Goal: Information Seeking & Learning: Learn about a topic

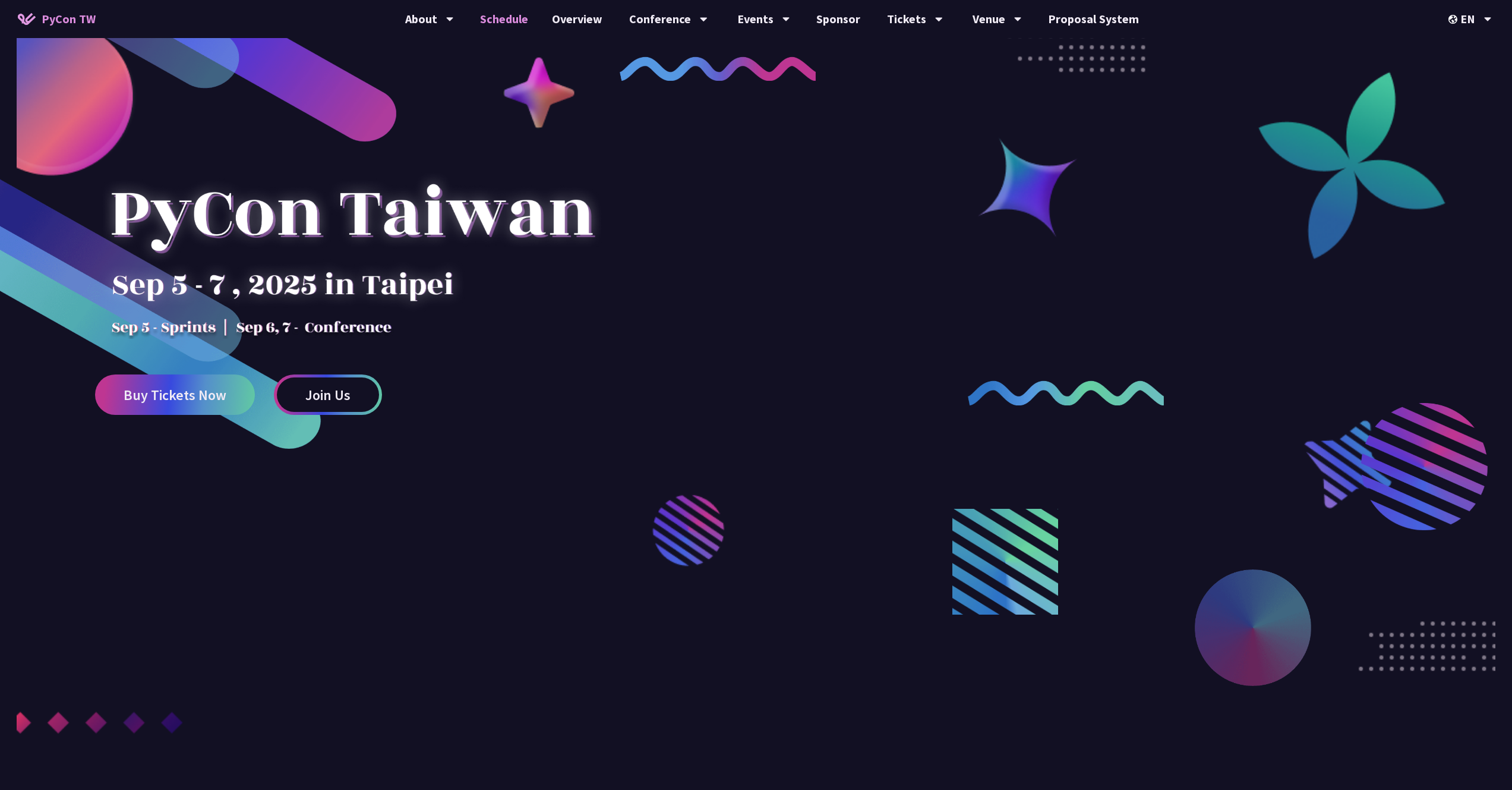
click at [531, 25] on link "Schedule" at bounding box center [504, 19] width 72 height 38
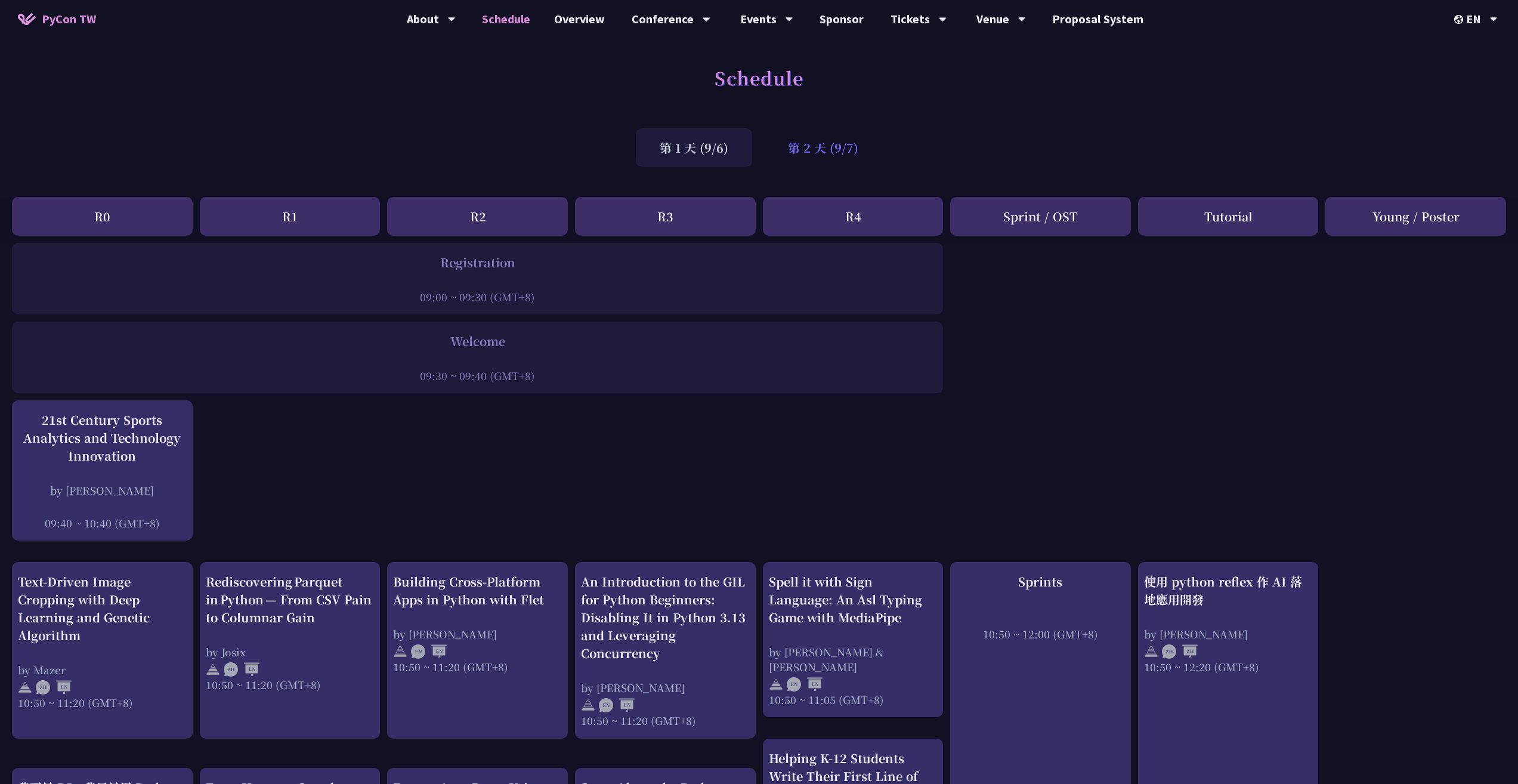
click at [841, 136] on div "第 2 天 (9/7)" at bounding box center [823, 147] width 118 height 39
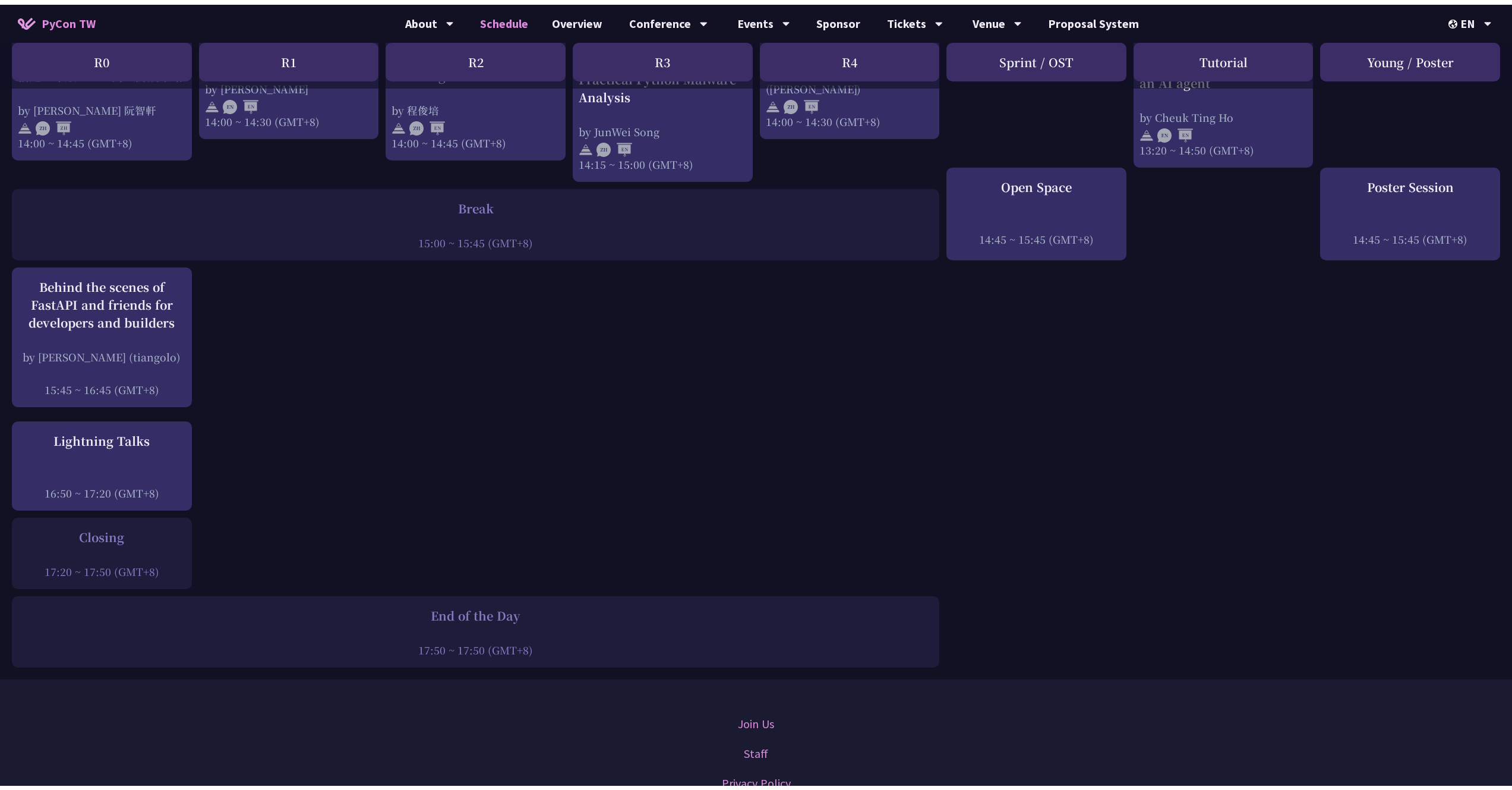
scroll to position [1258, 0]
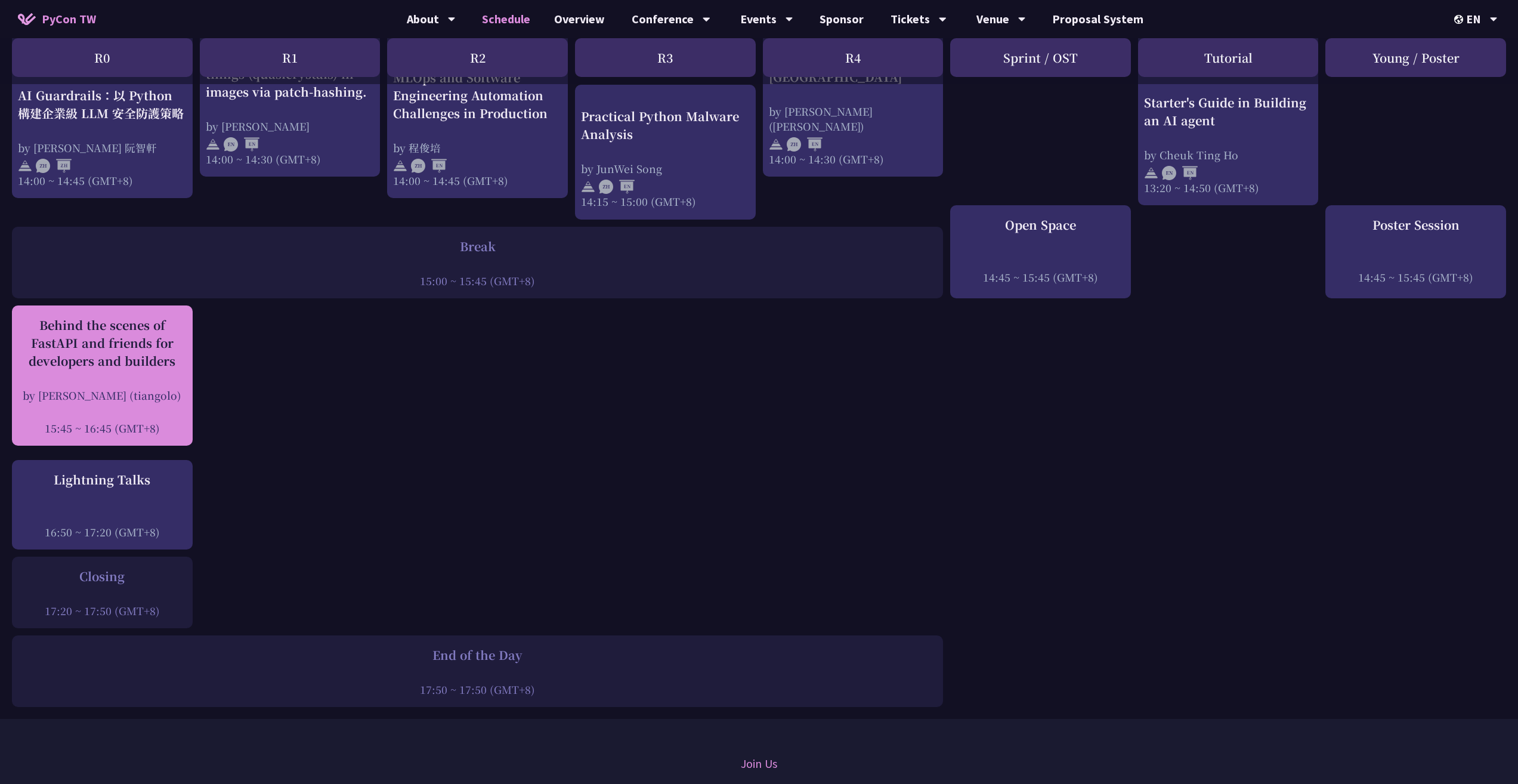
click at [117, 326] on div "Behind the scenes of FastAPI and friends for developers and builders" at bounding box center [102, 343] width 169 height 54
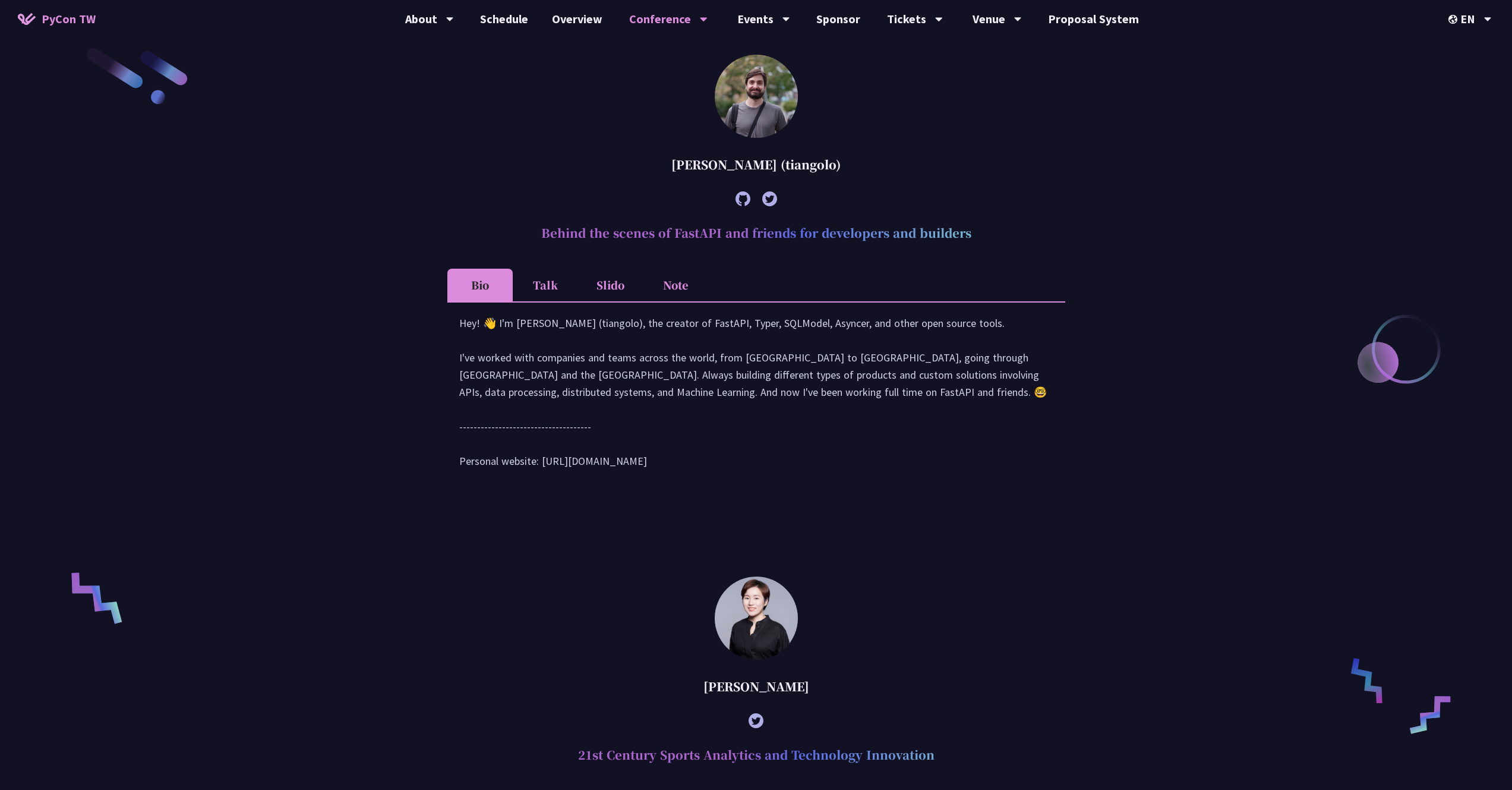
scroll to position [611, 0]
click at [551, 292] on li "Talk" at bounding box center [545, 287] width 65 height 33
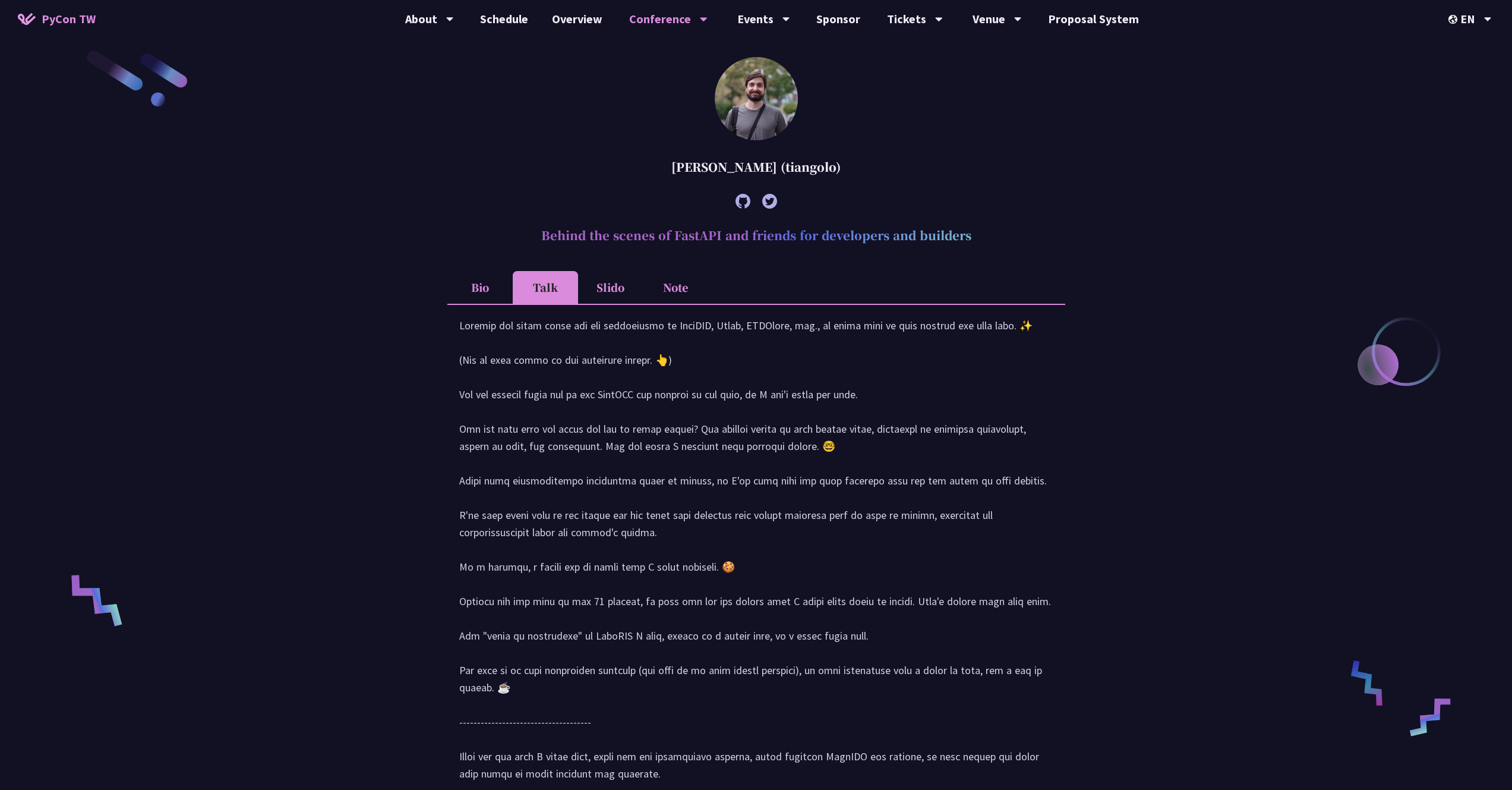
click at [581, 287] on li "Slido" at bounding box center [611, 287] width 65 height 33
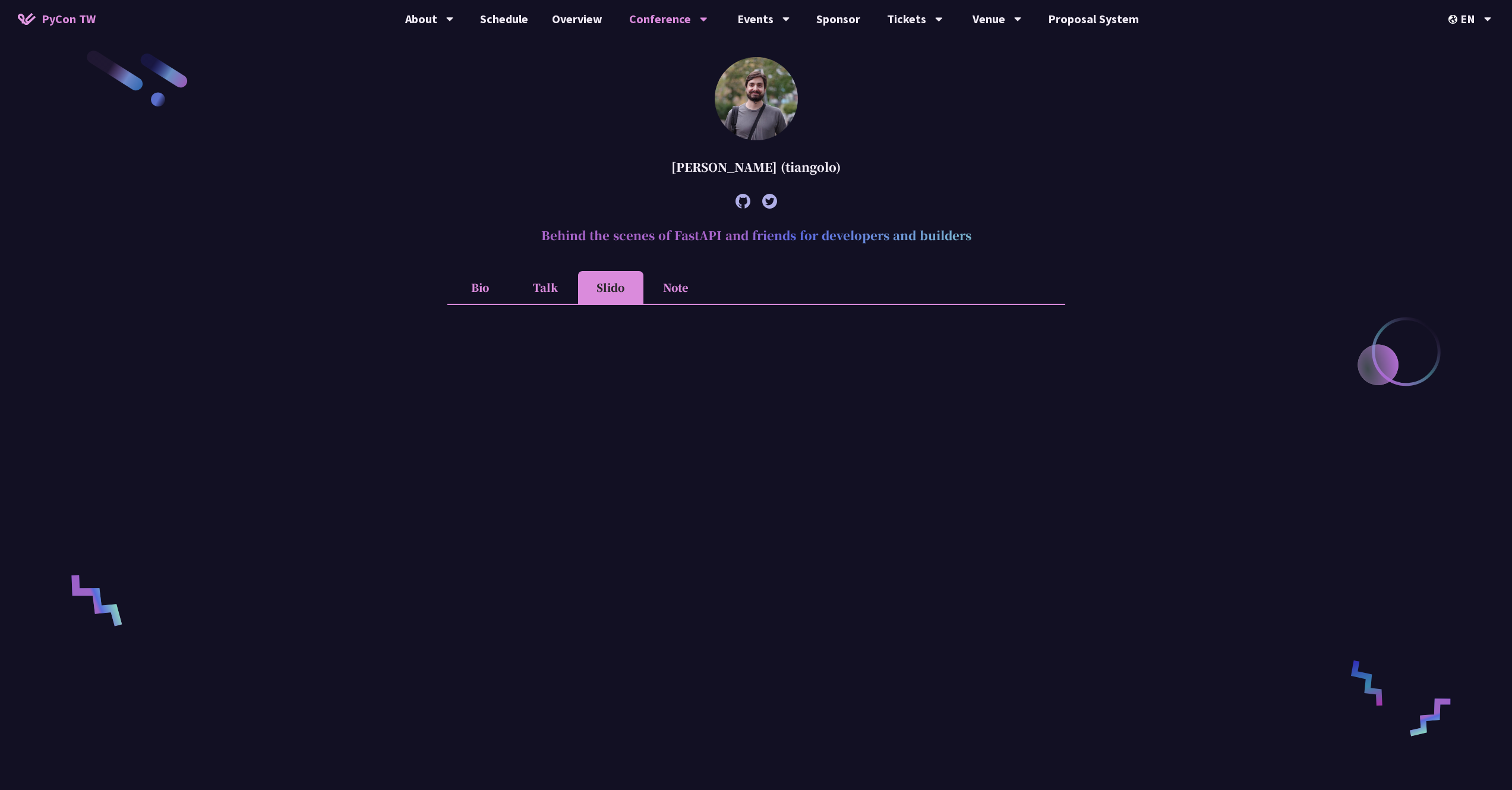
click at [685, 289] on li "Note" at bounding box center [676, 287] width 65 height 33
drag, startPoint x: 407, startPoint y: 305, endPoint x: 401, endPoint y: 308, distance: 6.7
click at [518, 25] on link "Schedule" at bounding box center [504, 19] width 72 height 38
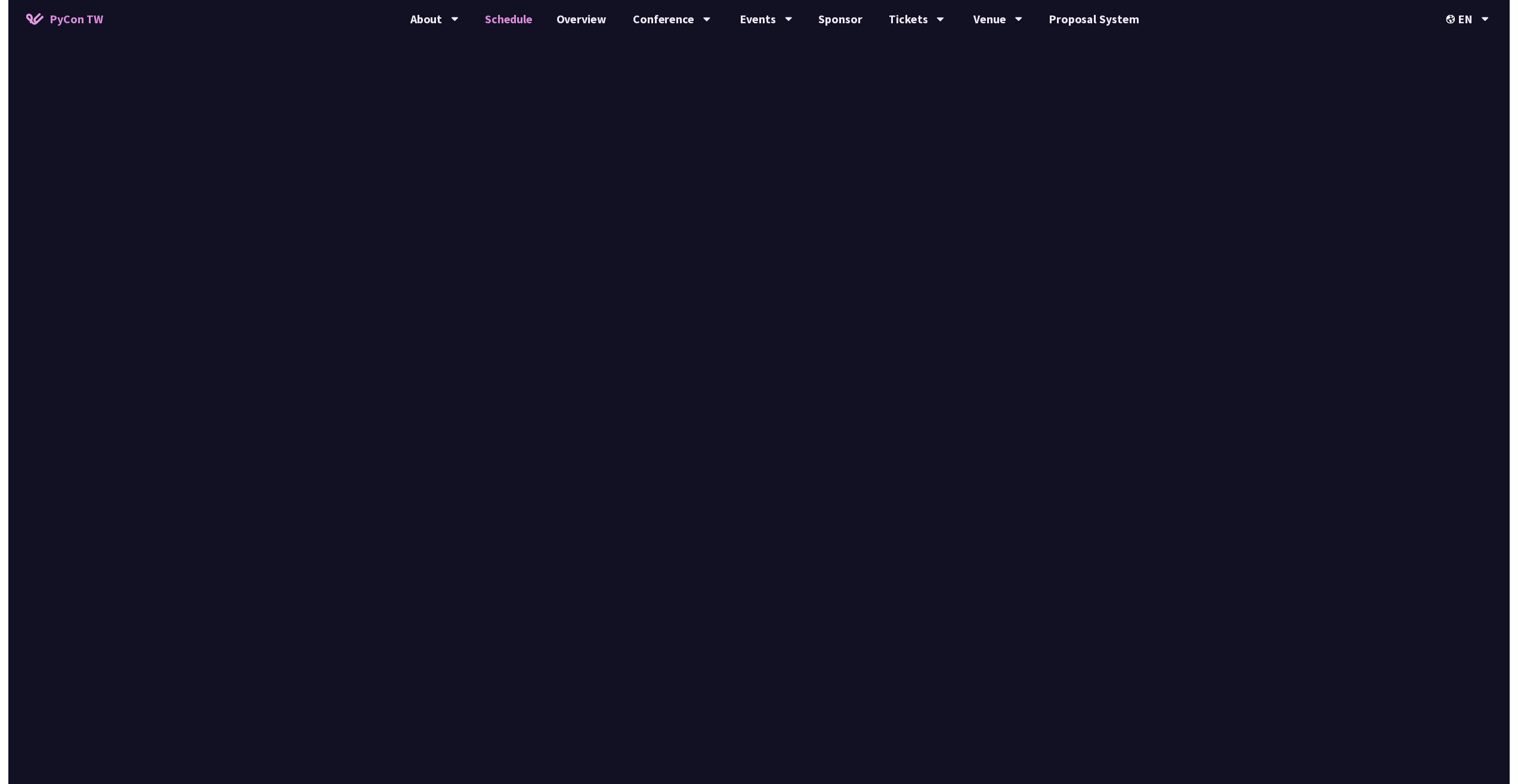
scroll to position [1262, 0]
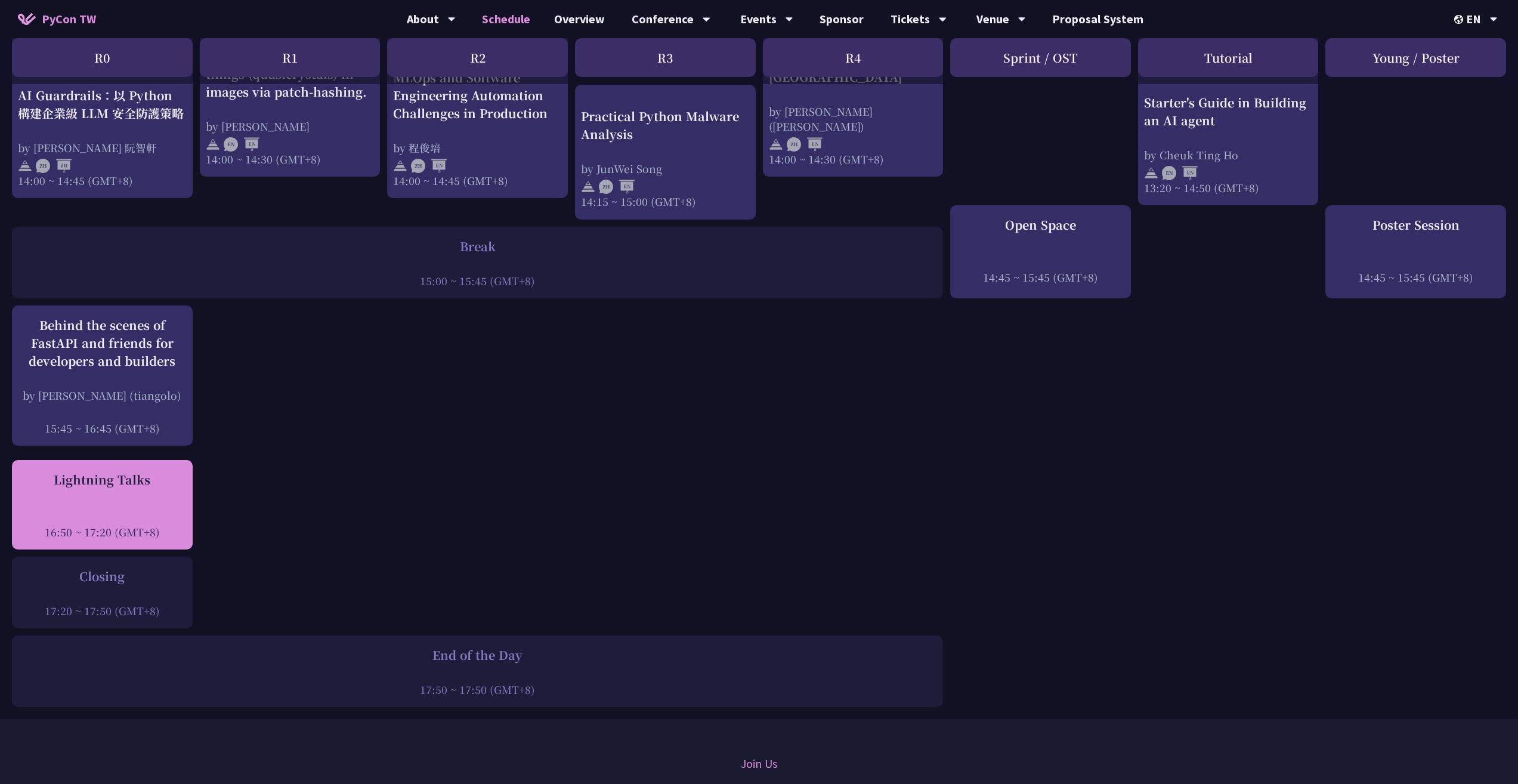
click at [101, 525] on div "16:50 ~ 17:20 (GMT+8)" at bounding box center [102, 532] width 169 height 15
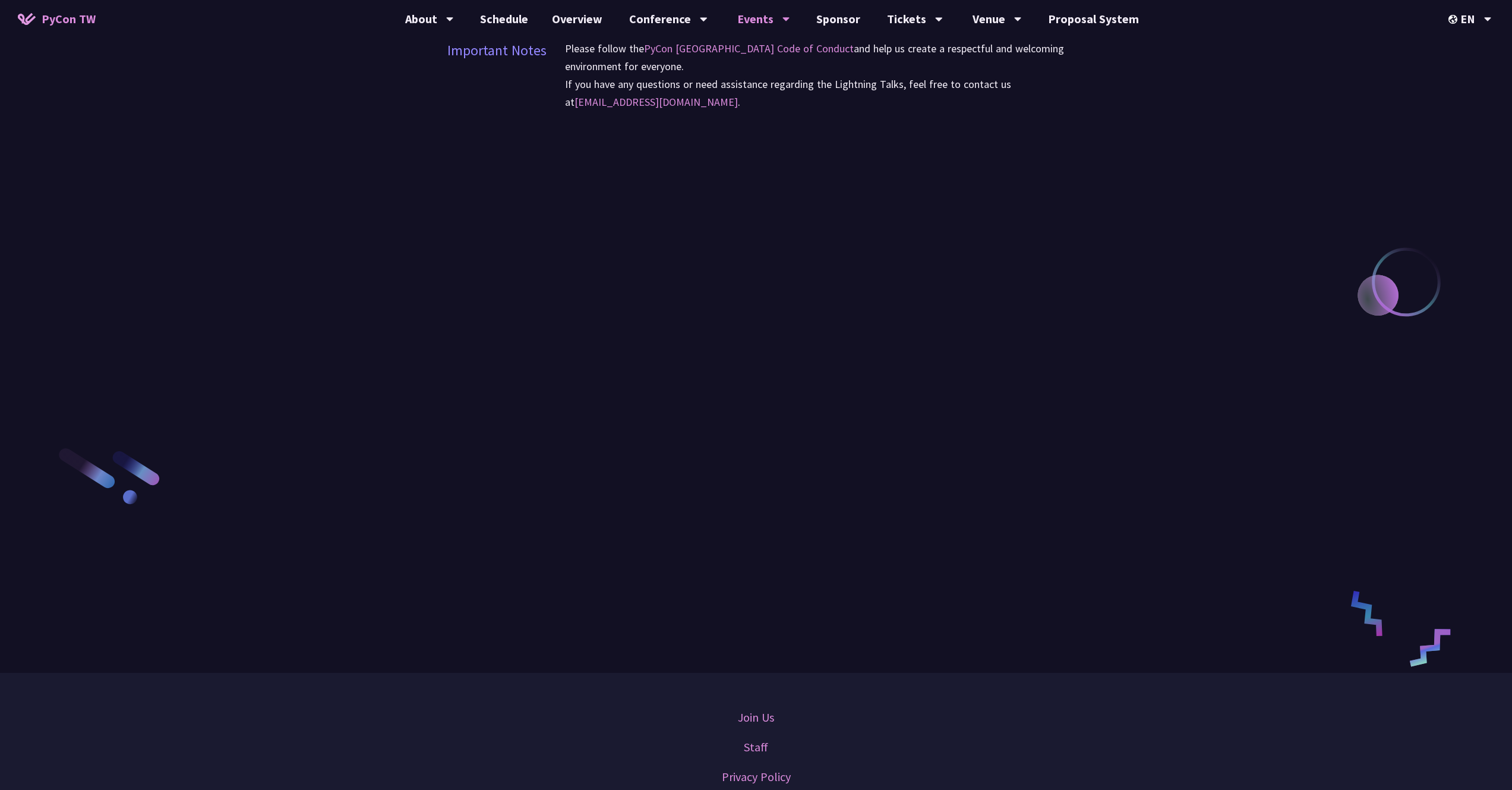
scroll to position [1350, 0]
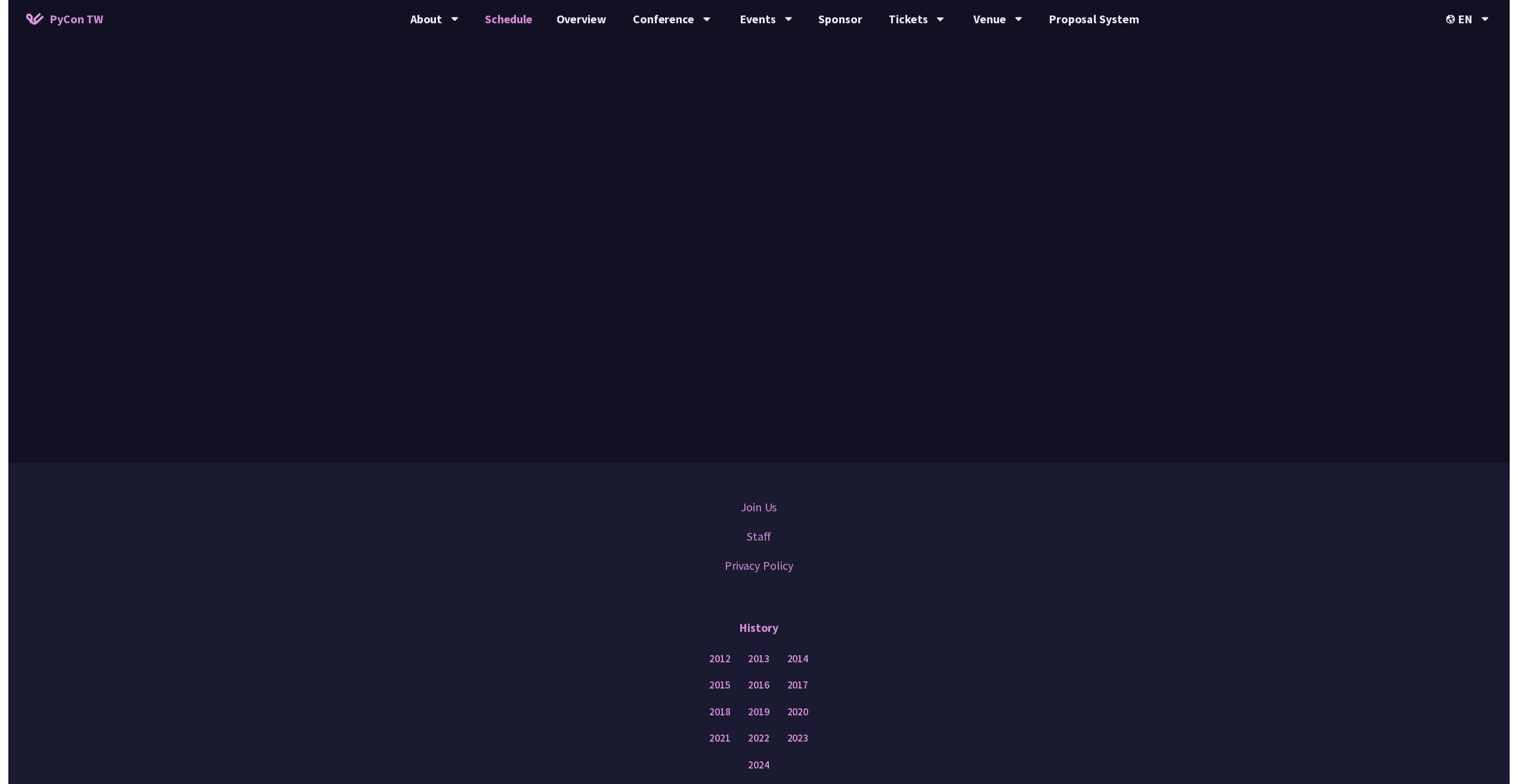
scroll to position [1262, 0]
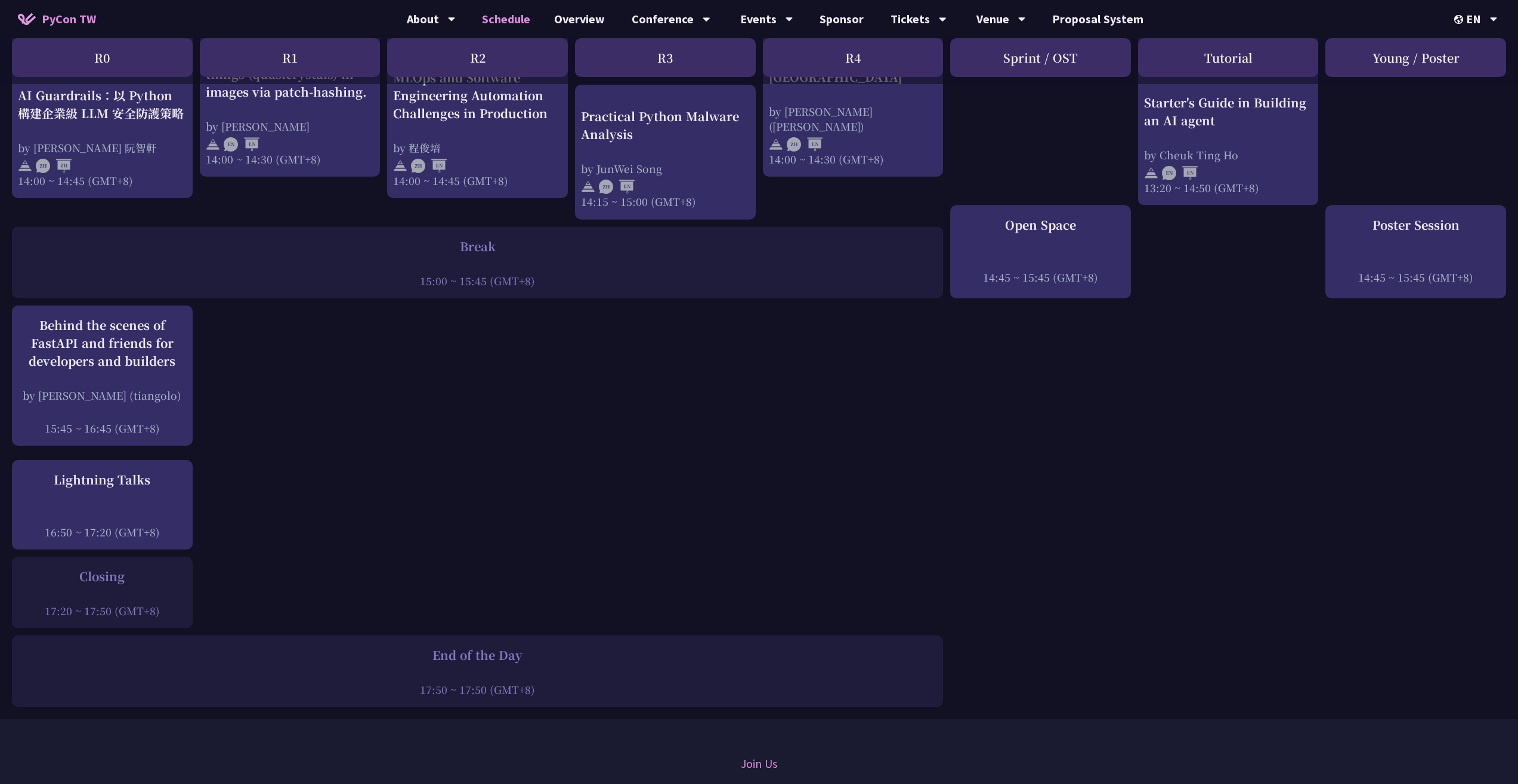
click at [111, 567] on div "Closing" at bounding box center [102, 576] width 169 height 18
click at [483, 646] on div "End of the Day" at bounding box center [478, 655] width 920 height 18
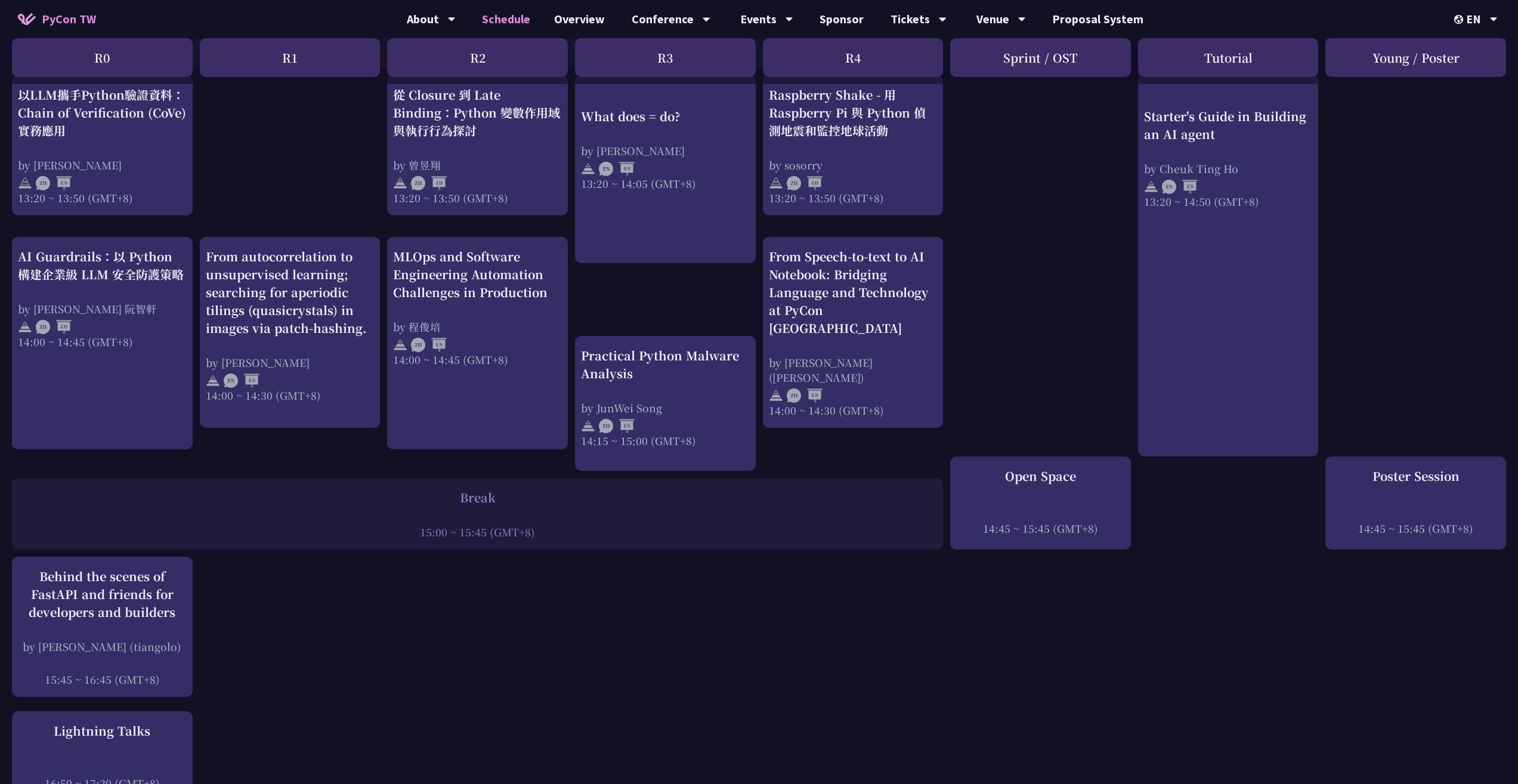
scroll to position [971, 0]
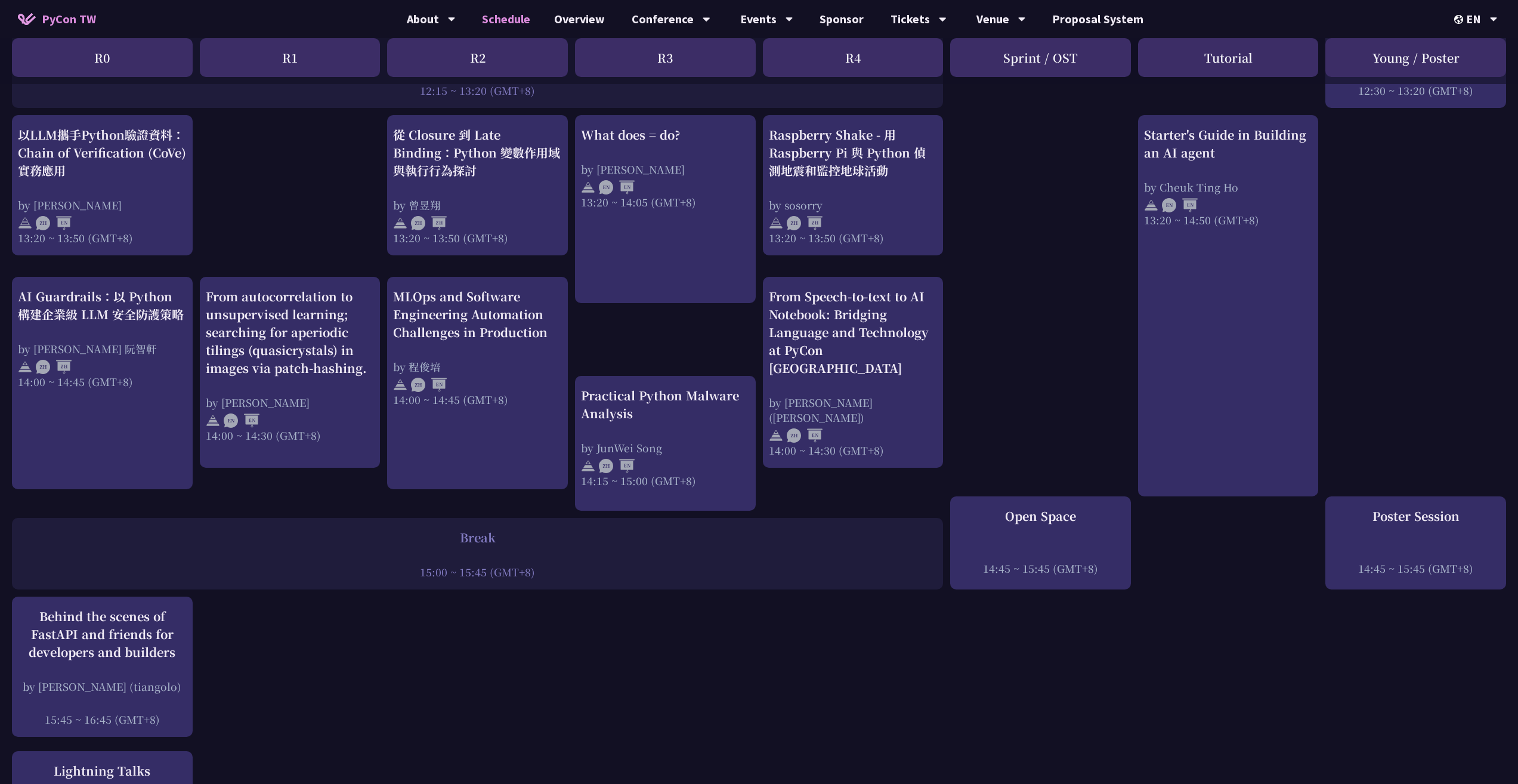
drag, startPoint x: 993, startPoint y: 481, endPoint x: 800, endPoint y: 504, distance: 194.4
click at [800, 504] on div "print("Hello World")，然後呢？ by [PERSON_NAME] 10:50 ~ 11:35 (GMT+8) What does = do…" at bounding box center [759, 134] width 1518 height 1726
